Goal: Transaction & Acquisition: Download file/media

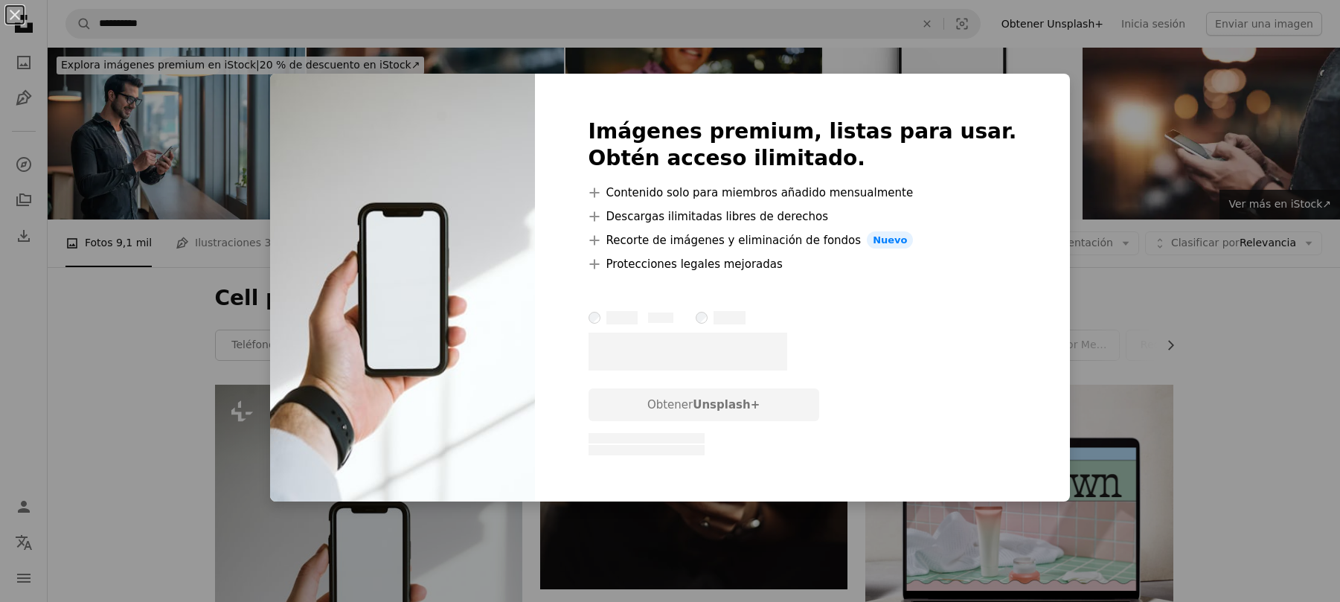
scroll to position [198, 0]
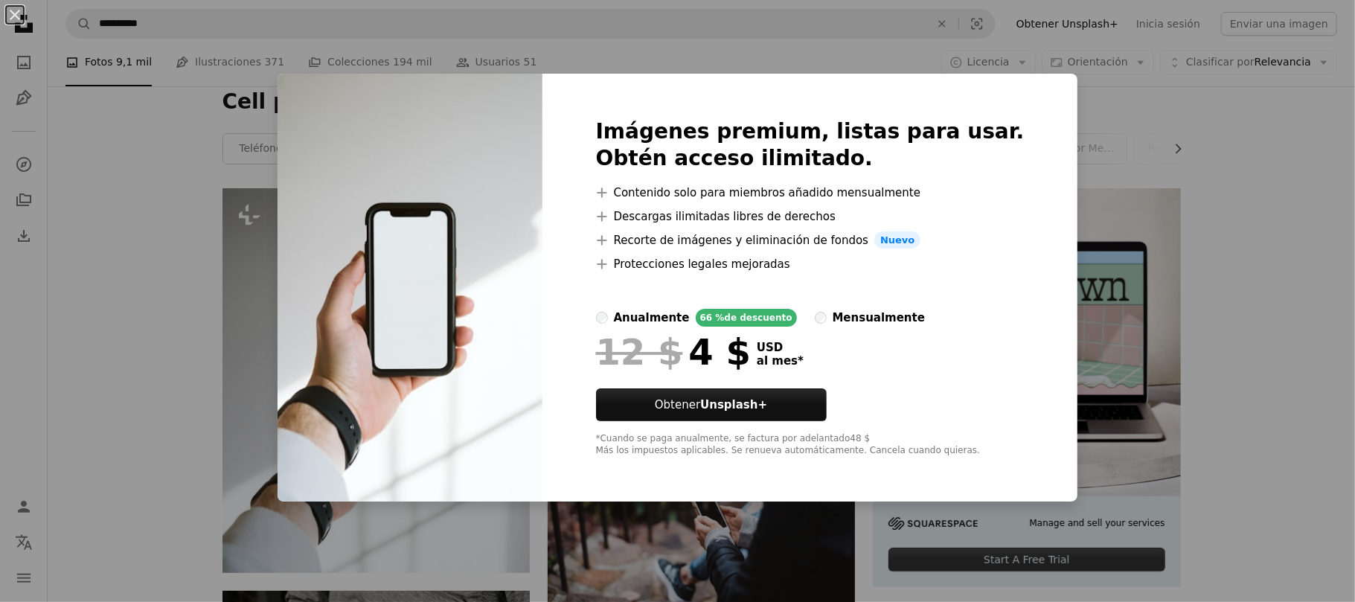
click at [1132, 109] on div "An X shape Imágenes premium, listas para usar. Obtén acceso ilimitado. A plus s…" at bounding box center [677, 301] width 1355 height 602
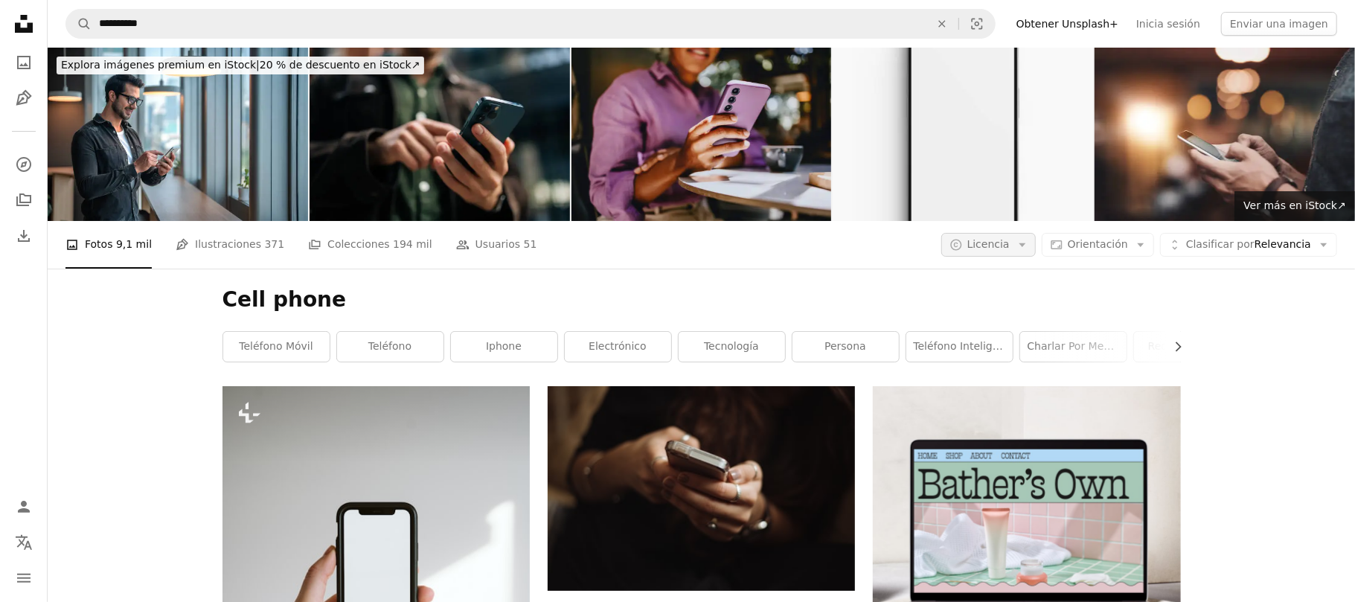
click at [1019, 238] on icon "Arrow down" at bounding box center [1022, 244] width 13 height 13
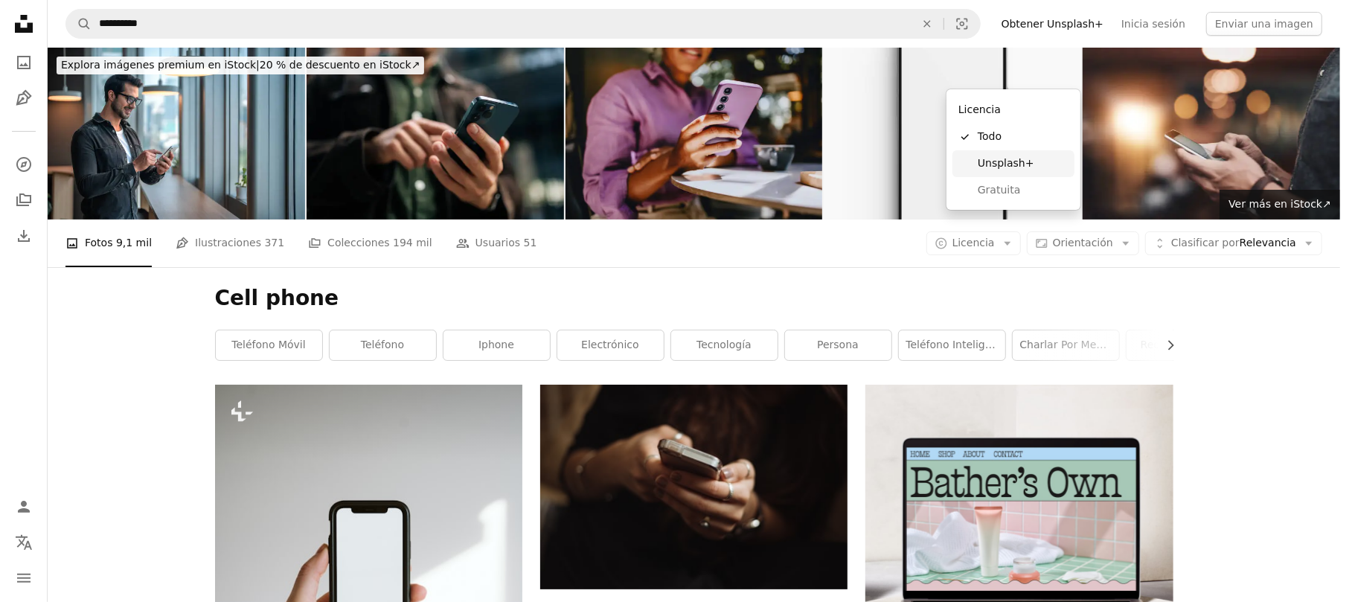
click at [985, 173] on link "Unsplash+" at bounding box center [1013, 163] width 122 height 27
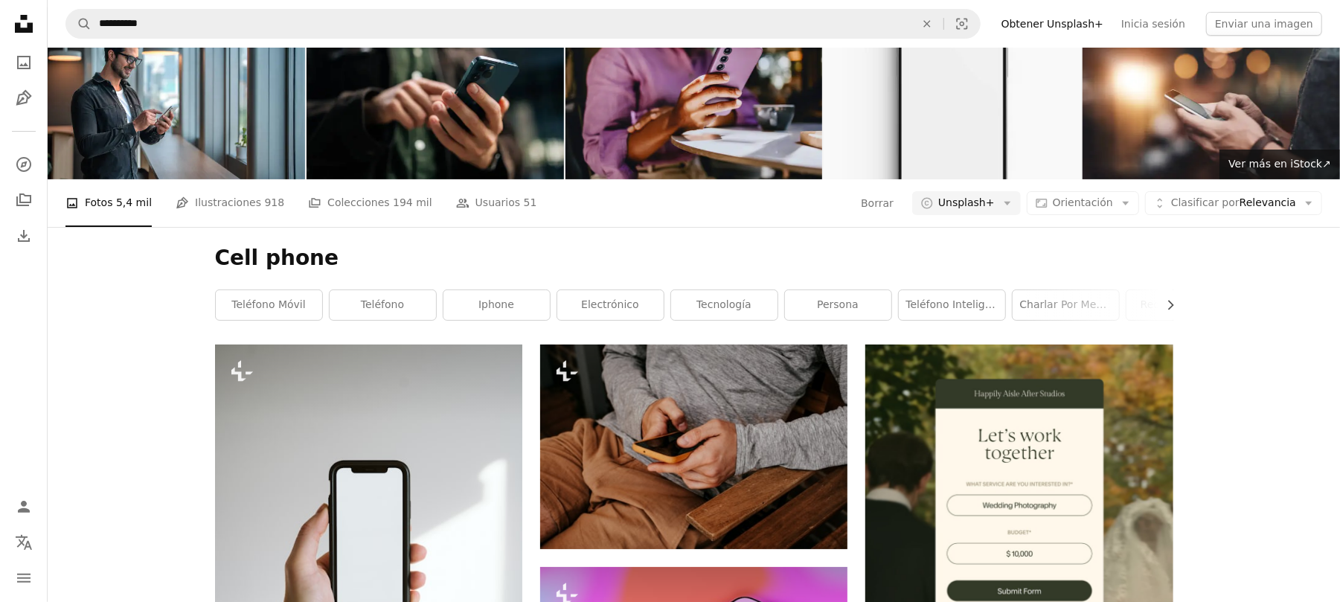
scroll to position [99, 0]
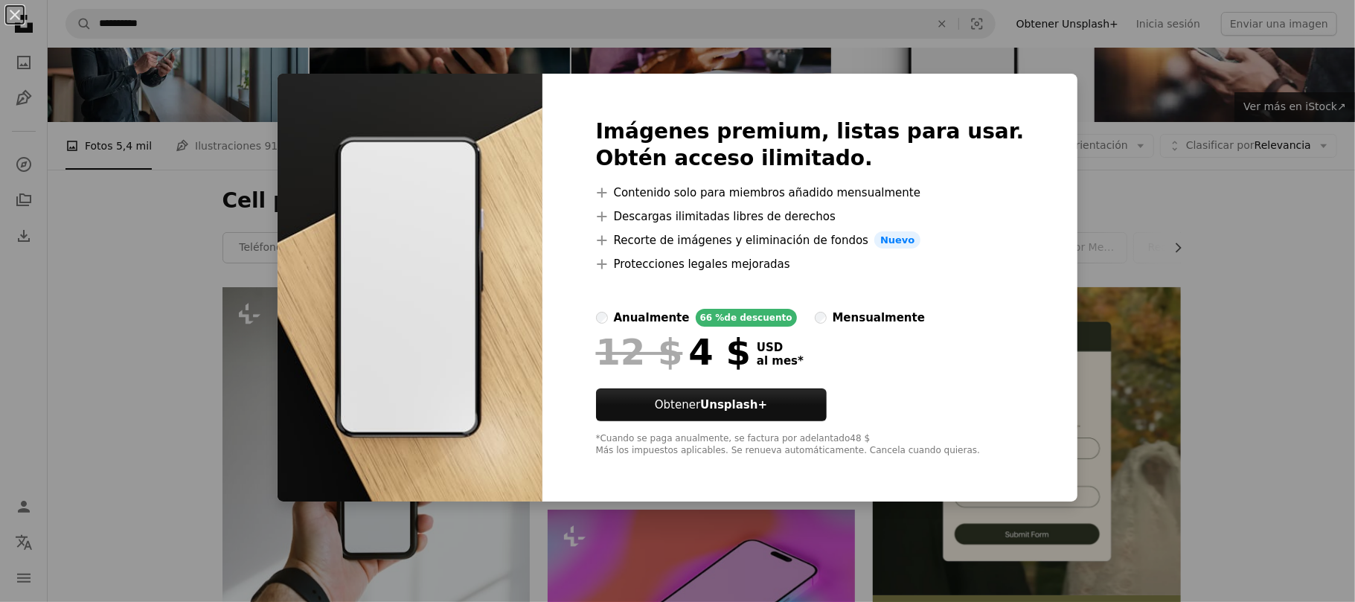
click at [1033, 100] on div "An X shape Imágenes premium, listas para usar. Obtén acceso ilimitado. A plus s…" at bounding box center [677, 301] width 1355 height 602
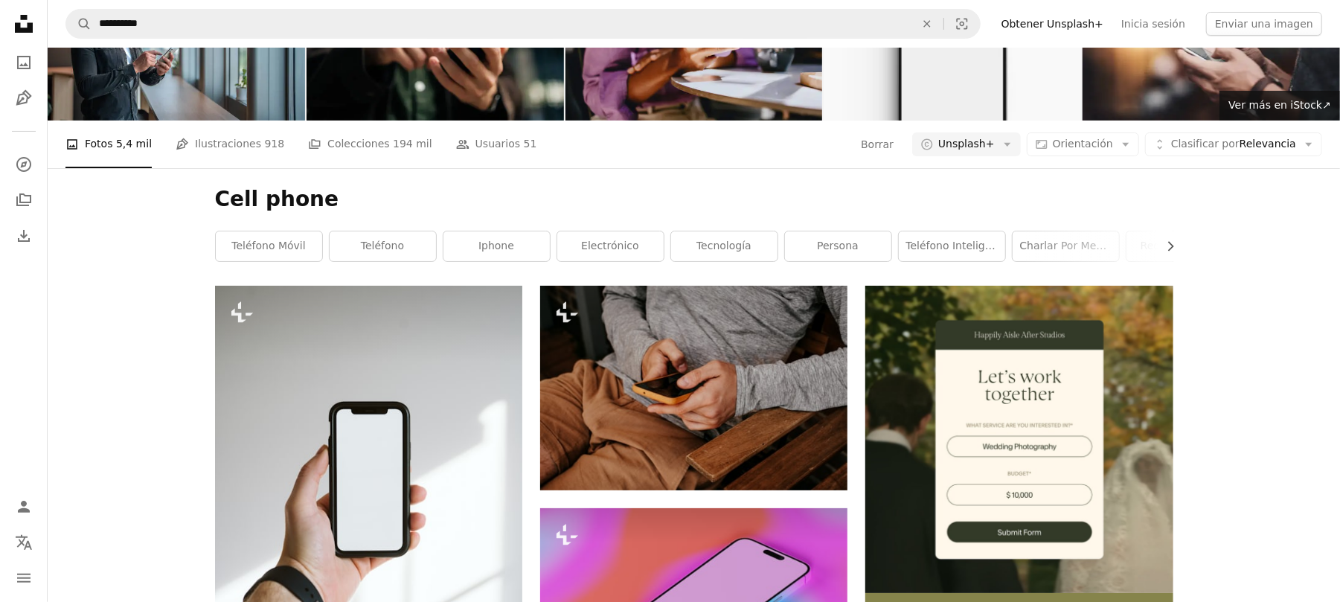
click at [955, 43] on nav "**********" at bounding box center [694, 24] width 1292 height 48
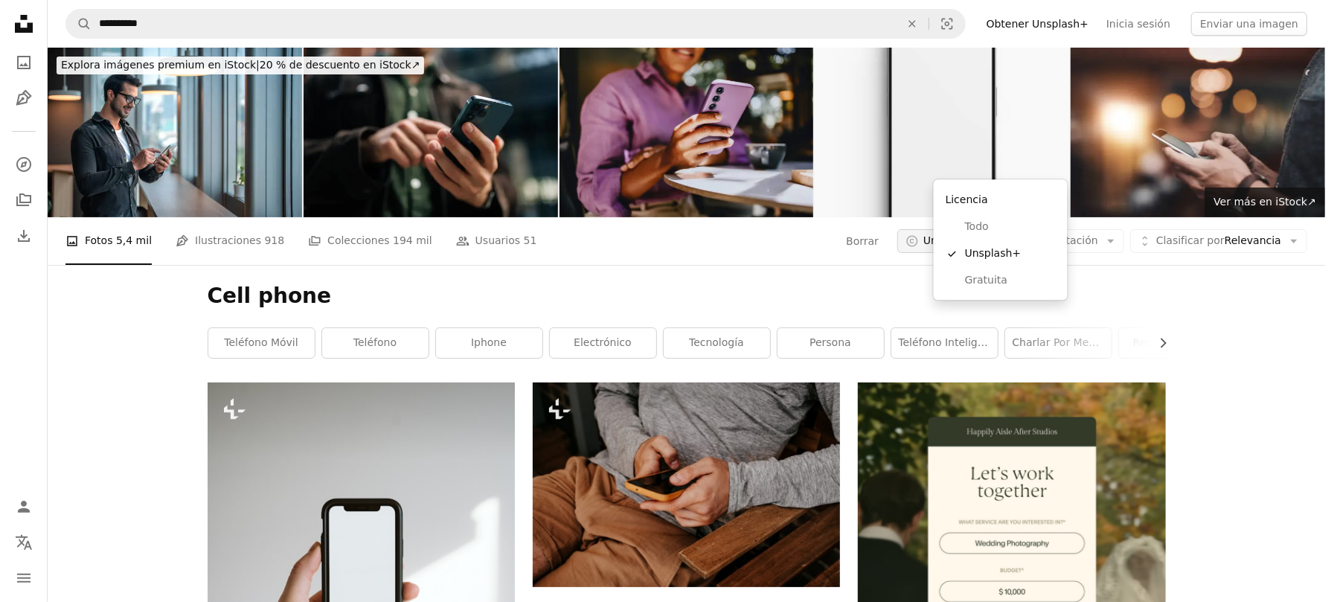
click at [976, 229] on button "A copyright icon © Unsplash+ Arrow down" at bounding box center [951, 241] width 109 height 24
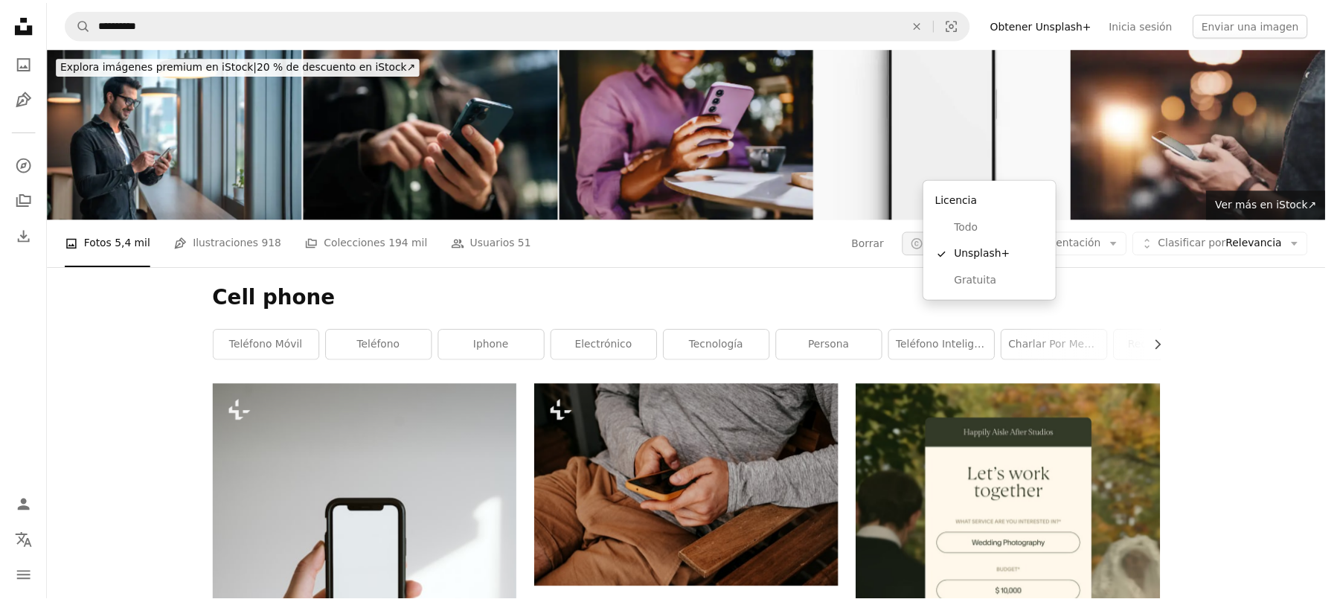
scroll to position [99, 0]
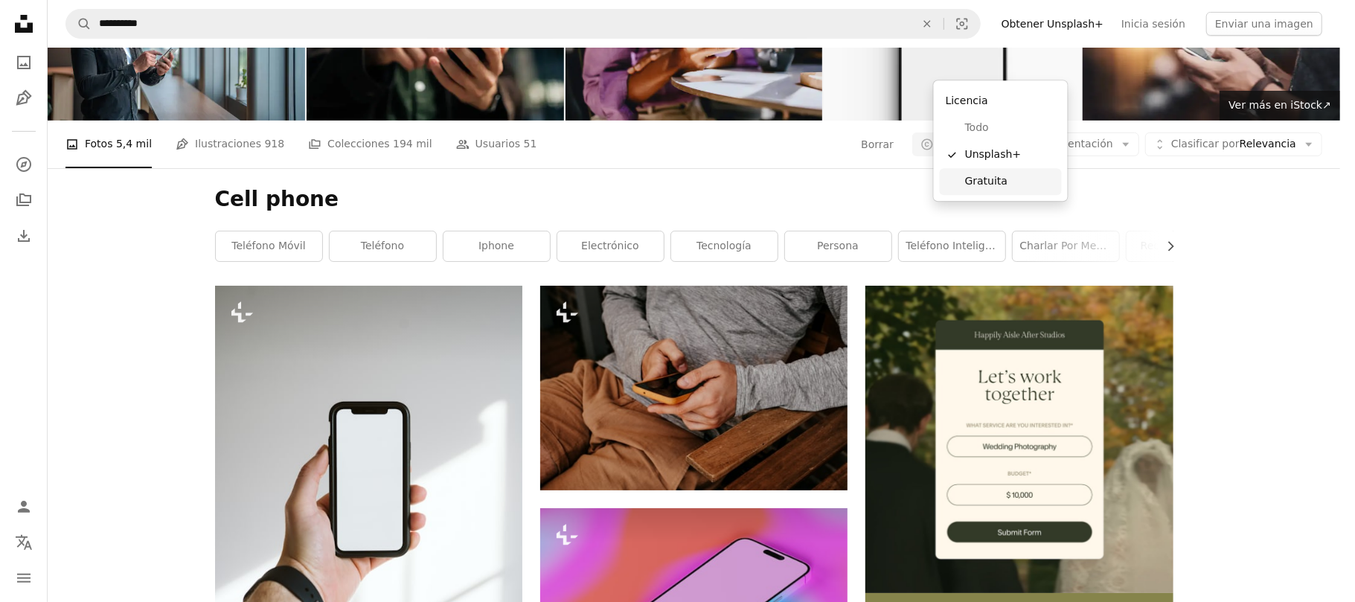
click at [991, 176] on span "Gratuita" at bounding box center [1010, 181] width 91 height 15
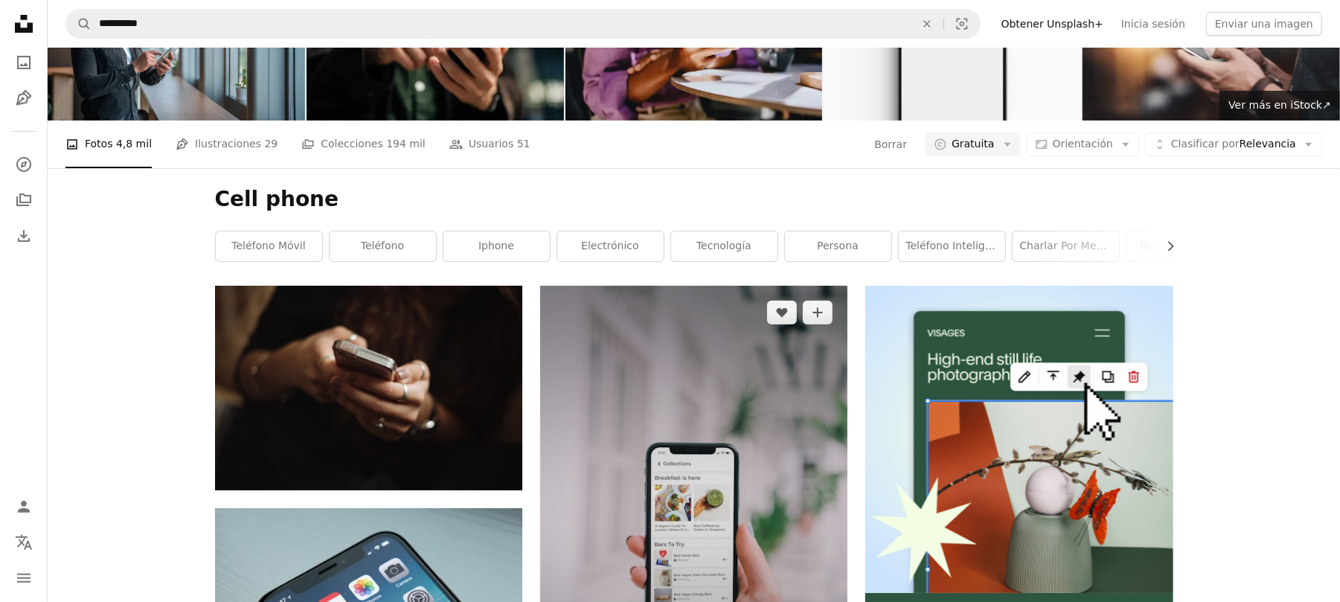
scroll to position [198, 0]
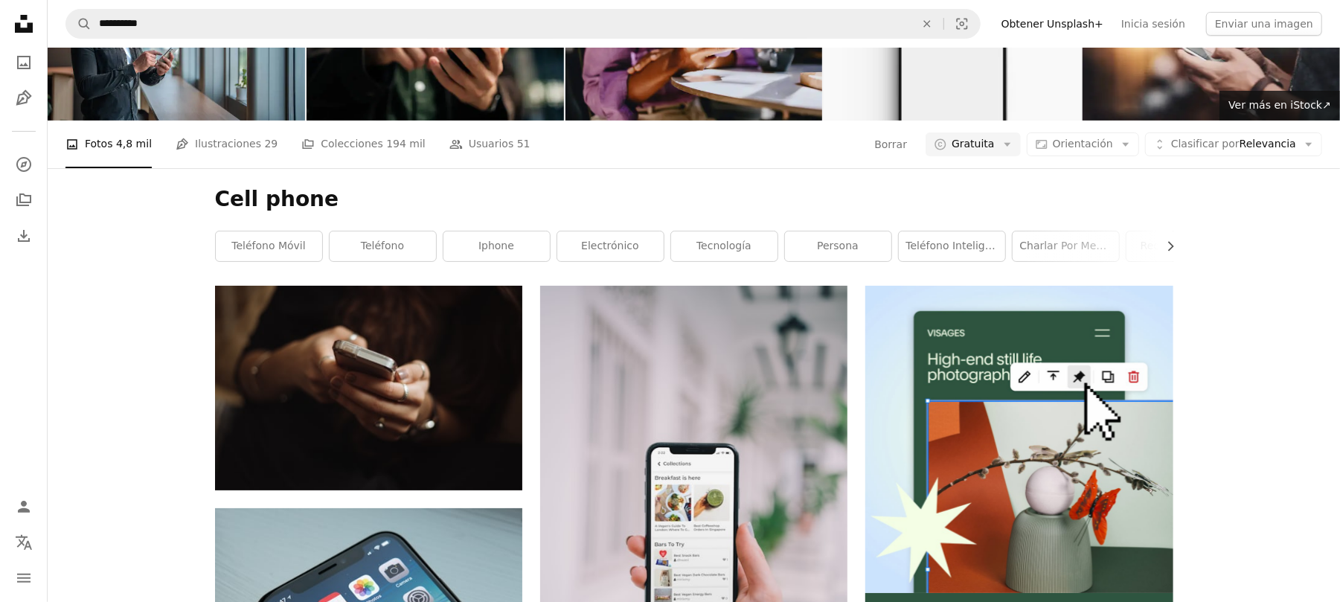
scroll to position [1984, 0]
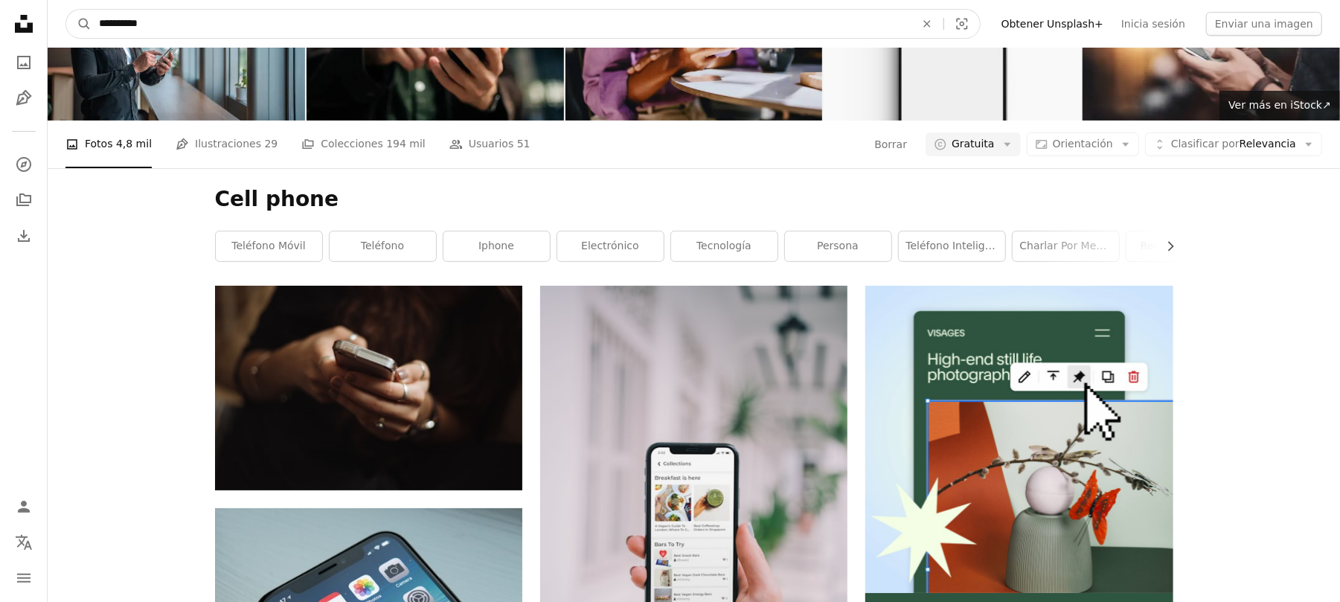
drag, startPoint x: 252, startPoint y: 22, endPoint x: 0, endPoint y: -55, distance: 263.1
type input "**********"
click at [66, 10] on button "A magnifying glass" at bounding box center [78, 24] width 25 height 28
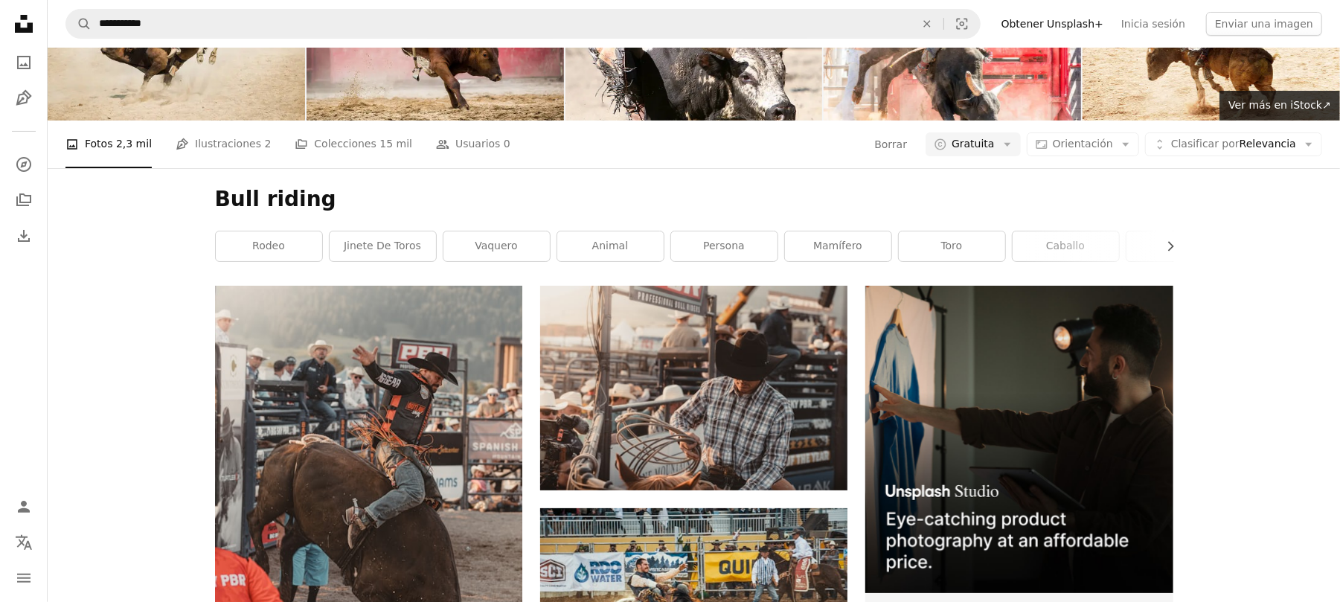
scroll to position [2159, 0]
